Goal: Communication & Community: Participate in discussion

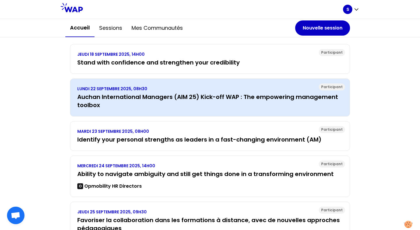
scroll to position [74, 0]
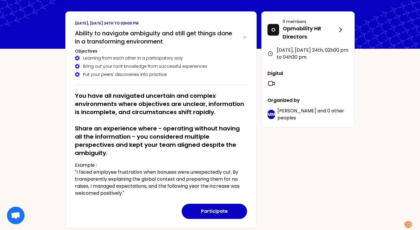
scroll to position [25, 0]
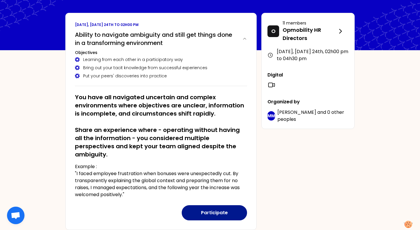
click at [199, 205] on button "Participate" at bounding box center [214, 212] width 65 height 15
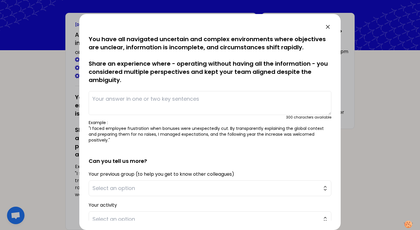
click at [113, 100] on textarea at bounding box center [210, 103] width 243 height 24
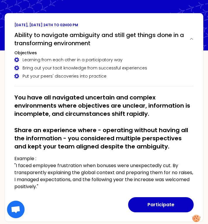
scroll to position [28, 0]
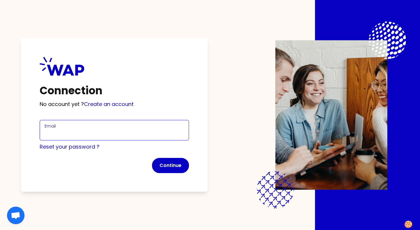
click at [141, 132] on input "Email" at bounding box center [115, 134] width 140 height 8
type input "[PERSON_NAME][EMAIL_ADDRESS][DOMAIN_NAME]"
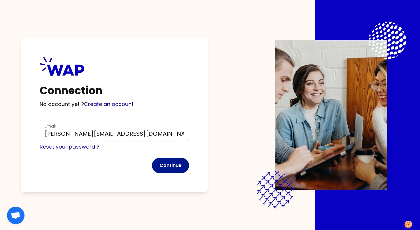
click at [168, 168] on button "Continue" at bounding box center [170, 165] width 37 height 15
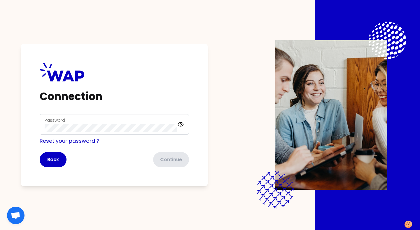
click at [130, 123] on div "Password" at bounding box center [111, 124] width 133 height 15
click at [161, 163] on button "Continue" at bounding box center [170, 159] width 37 height 15
